Goal: Information Seeking & Learning: Learn about a topic

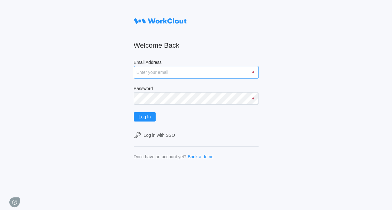
drag, startPoint x: 139, startPoint y: 73, endPoint x: 144, endPoint y: 77, distance: 5.7
click at [139, 73] on input "Email Address" at bounding box center [196, 72] width 125 height 12
type input "[EMAIL_ADDRESS][DOMAIN_NAME]"
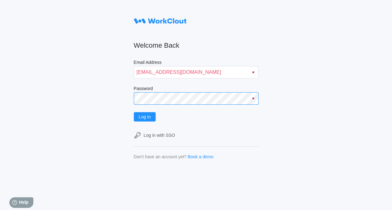
click at [134, 112] on button "Log In" at bounding box center [145, 116] width 22 height 9
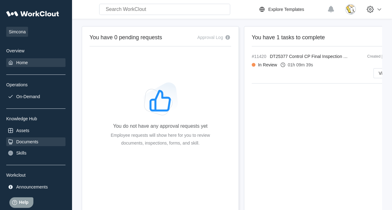
click at [34, 139] on div "Documents" at bounding box center [35, 142] width 59 height 9
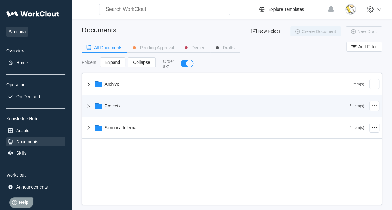
click at [151, 111] on div "Projects" at bounding box center [217, 106] width 265 height 16
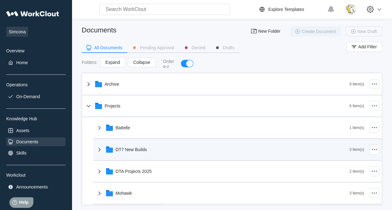
click at [144, 147] on div "DT7 New Builds" at bounding box center [131, 149] width 31 height 5
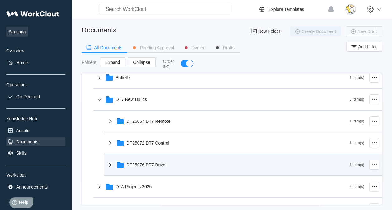
scroll to position [62, 0]
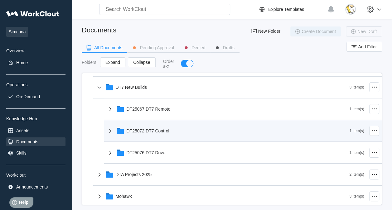
click at [154, 134] on div "DT25072 DT7 Control" at bounding box center [228, 131] width 243 height 16
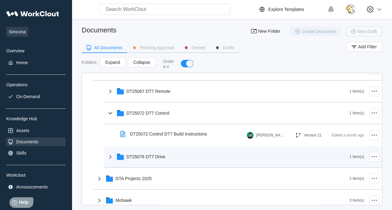
scroll to position [94, 0]
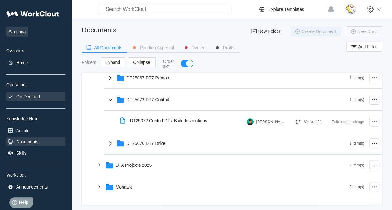
click at [35, 100] on div "On-Demand" at bounding box center [35, 96] width 59 height 9
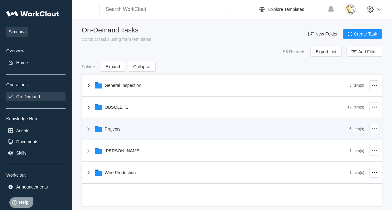
click at [142, 126] on div "Projects" at bounding box center [217, 129] width 265 height 16
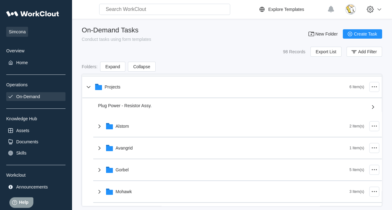
scroll to position [94, 0]
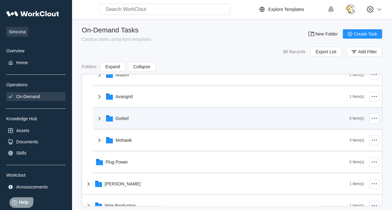
click at [131, 124] on div "Gorbel" at bounding box center [223, 118] width 254 height 16
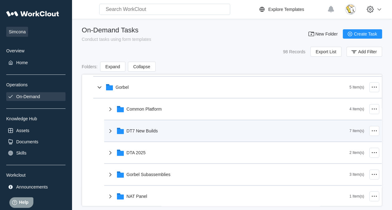
click at [145, 132] on div "DT7 New Builds" at bounding box center [142, 131] width 31 height 5
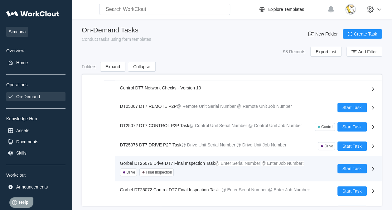
scroll to position [218, 0]
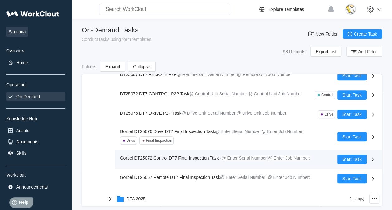
click at [189, 158] on span "Gorbel DT25072 Control DT7 Final Inspection Task -" at bounding box center [171, 158] width 102 height 5
click at [150, 156] on span "Gorbel DT25072 Control DT7 Final Inspection Task -" at bounding box center [171, 158] width 102 height 5
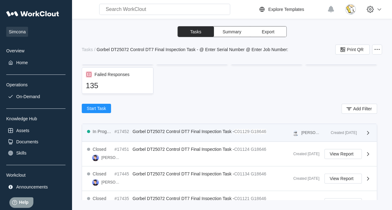
scroll to position [62, 0]
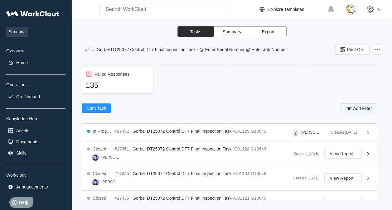
click at [361, 107] on span "Add Filter" at bounding box center [362, 108] width 19 height 4
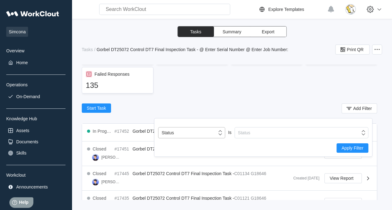
click at [218, 135] on icon at bounding box center [220, 132] width 7 height 7
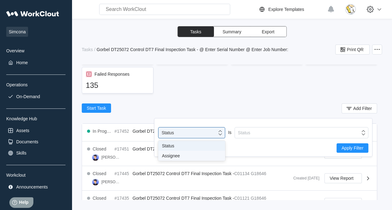
click at [212, 153] on div "Assignee" at bounding box center [191, 156] width 67 height 10
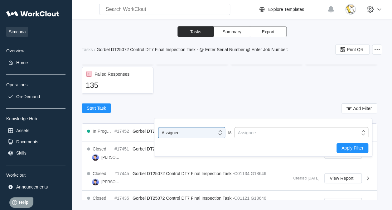
click at [265, 137] on div "Assignee" at bounding box center [297, 133] width 125 height 9
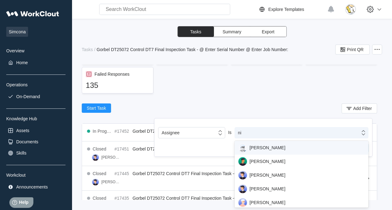
type input "nin"
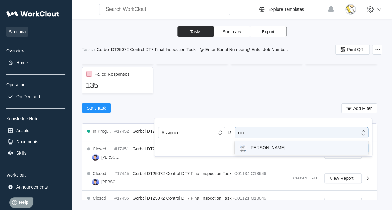
click at [268, 146] on div "Nino Bruno" at bounding box center [301, 148] width 126 height 9
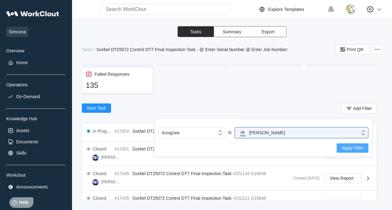
click at [343, 148] on span "Apply Filter" at bounding box center [353, 148] width 22 height 4
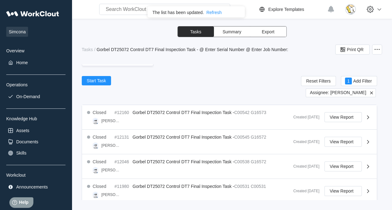
scroll to position [87, 0]
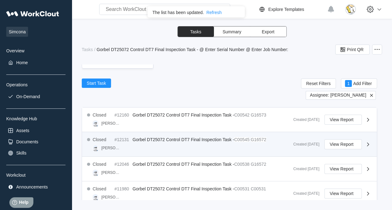
click at [295, 143] on div "Created 10/05/24" at bounding box center [303, 144] width 31 height 4
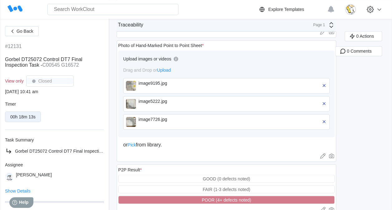
scroll to position [391, 0]
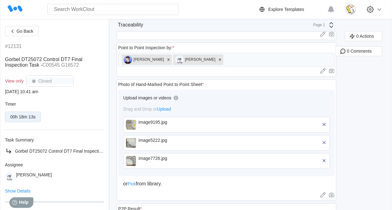
click at [176, 120] on div "image9195.jpg" at bounding box center [175, 122] width 72 height 5
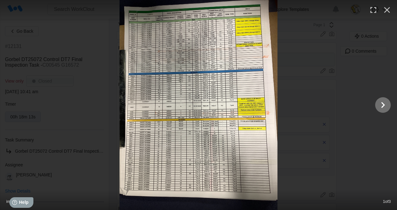
click at [380, 103] on icon "Show slide 2 of 3" at bounding box center [383, 105] width 12 height 15
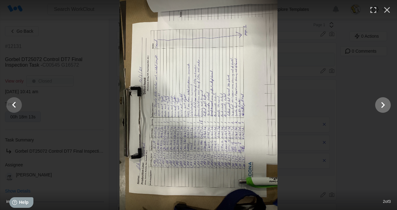
click at [383, 104] on icon "Show slide 3 of 3" at bounding box center [383, 105] width 4 height 6
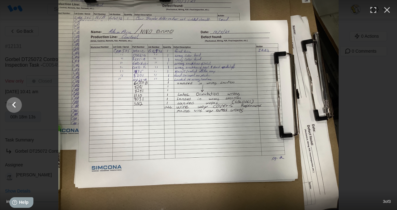
click at [17, 104] on icon "Show slide 2 of 3" at bounding box center [14, 105] width 12 height 15
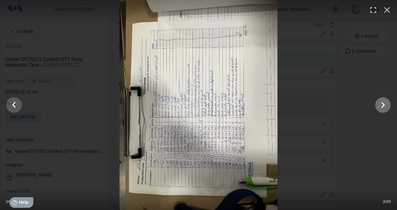
click at [384, 106] on icon "Show slide 3 of 3" at bounding box center [383, 105] width 12 height 15
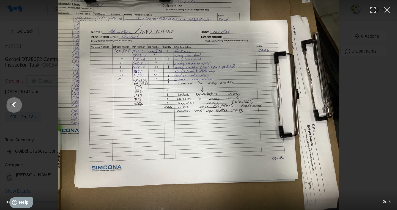
click at [21, 105] on button "Show slide 2 of 3" at bounding box center [14, 105] width 16 height 16
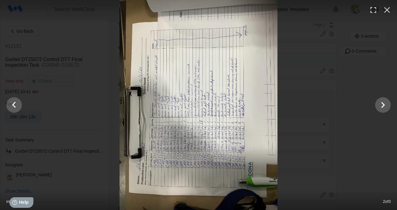
click at [89, 107] on div at bounding box center [198, 105] width 397 height 210
click at [386, 11] on icon "button" at bounding box center [387, 10] width 6 height 6
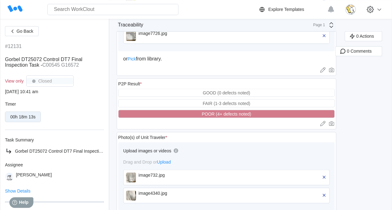
scroll to position [547, 0]
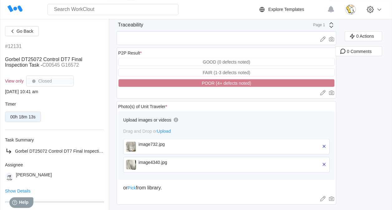
click at [163, 143] on div "image732.jpg" at bounding box center [175, 147] width 72 height 10
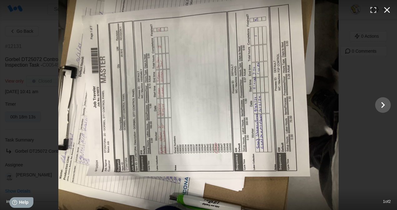
click at [390, 12] on icon "button" at bounding box center [387, 10] width 10 height 10
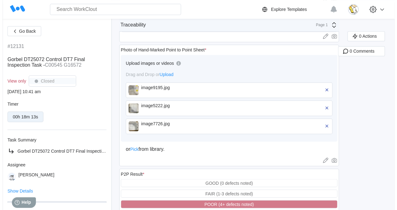
scroll to position [422, 0]
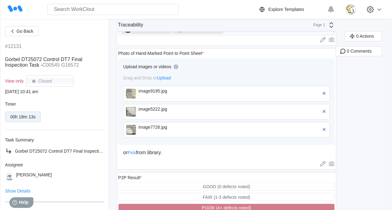
click at [151, 91] on div "image9195.jpg" at bounding box center [175, 94] width 72 height 10
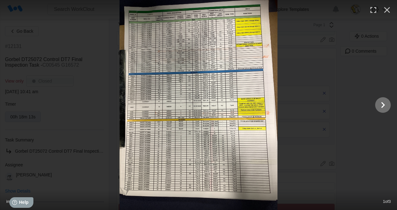
click at [379, 108] on icon "Show slide 2 of 3" at bounding box center [383, 105] width 12 height 15
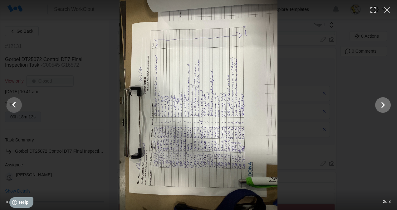
click at [380, 105] on icon "Show slide 3 of 3" at bounding box center [383, 105] width 12 height 15
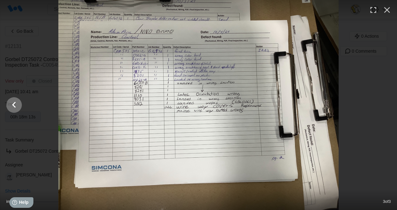
click at [15, 107] on icon "Show slide 2 of 3" at bounding box center [14, 105] width 4 height 6
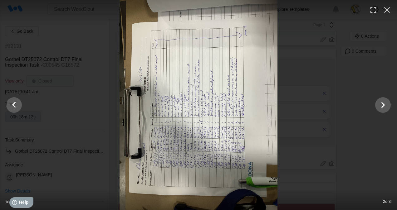
click at [194, 109] on img at bounding box center [198, 105] width 158 height 210
click at [195, 108] on img at bounding box center [198, 105] width 158 height 210
